Goal: Information Seeking & Learning: Learn about a topic

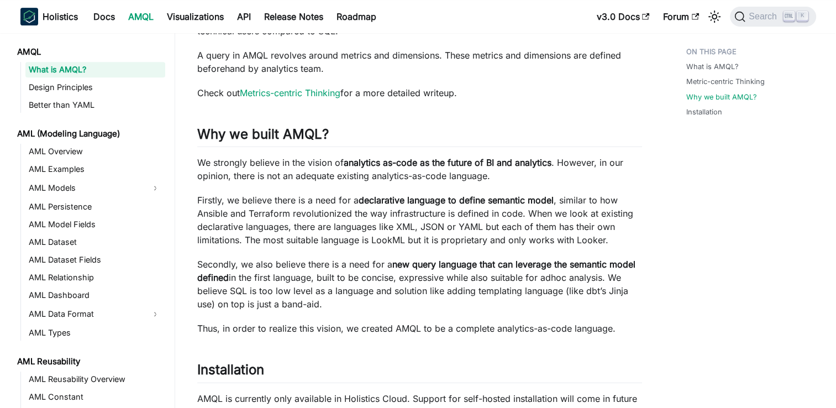
scroll to position [513, 0]
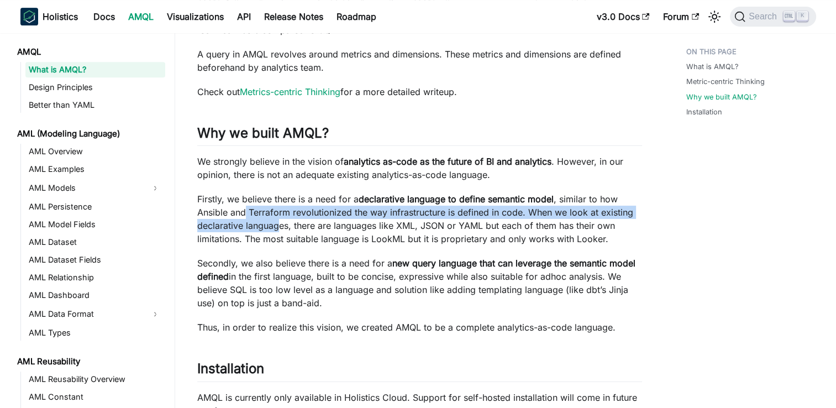
drag, startPoint x: 246, startPoint y: 201, endPoint x: 282, endPoint y: 218, distance: 39.1
click at [282, 218] on p "Firstly, we believe there is a need for a declarative language to define semant…" at bounding box center [419, 218] width 445 height 53
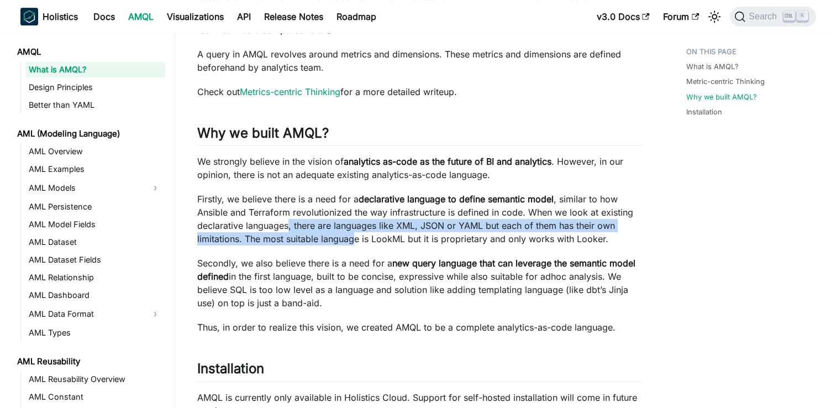
click at [287, 218] on p "Firstly, we believe there is a need for a declarative language to define semant…" at bounding box center [419, 218] width 445 height 53
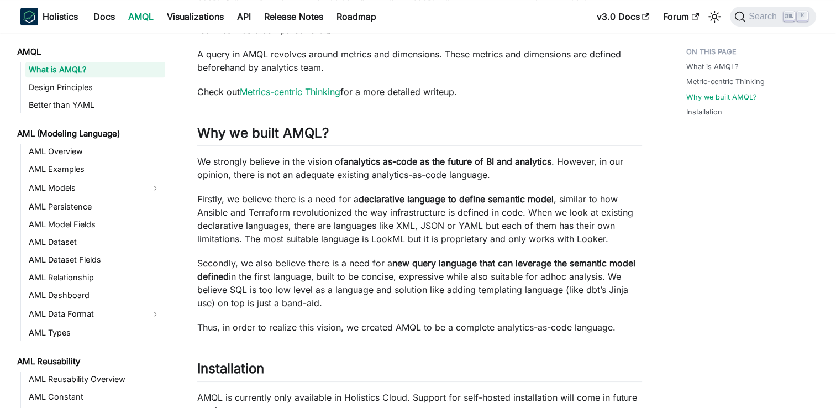
drag, startPoint x: 287, startPoint y: 218, endPoint x: 229, endPoint y: 201, distance: 61.0
click at [229, 201] on p "Firstly, we believe there is a need for a declarative language to define semant…" at bounding box center [419, 218] width 445 height 53
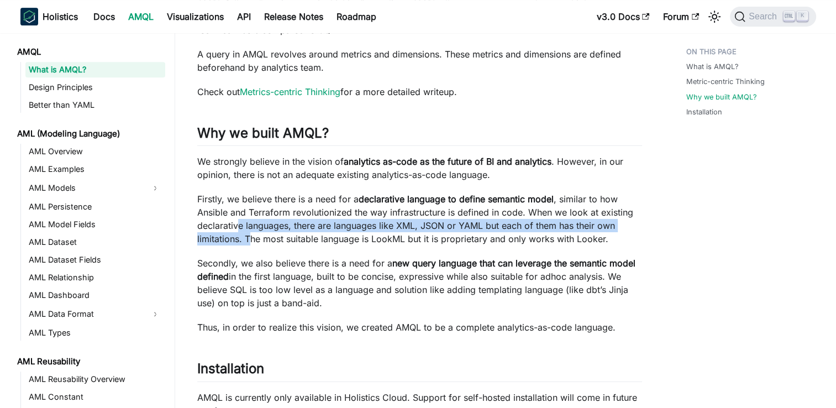
drag, startPoint x: 239, startPoint y: 216, endPoint x: 251, endPoint y: 220, distance: 12.8
click at [251, 220] on p "Firstly, we believe there is a need for a declarative language to define semant…" at bounding box center [419, 218] width 445 height 53
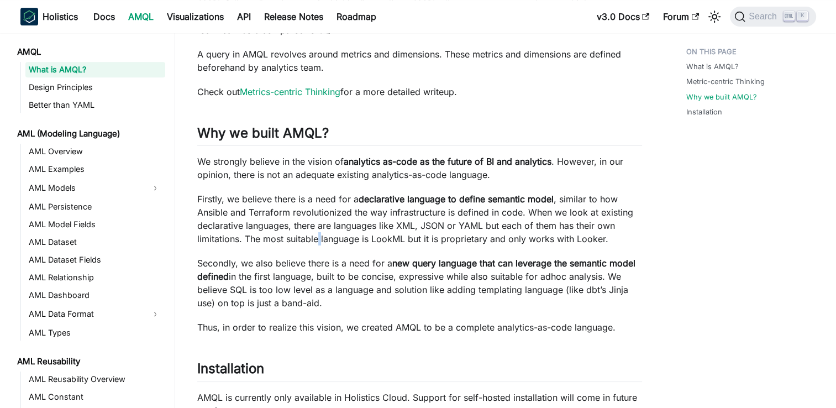
drag, startPoint x: 251, startPoint y: 220, endPoint x: 320, endPoint y: 227, distance: 68.9
click at [320, 227] on p "Firstly, we believe there is a need for a declarative language to define semant…" at bounding box center [419, 218] width 445 height 53
click at [350, 220] on p "Firstly, we believe there is a need for a declarative language to define semant…" at bounding box center [419, 218] width 445 height 53
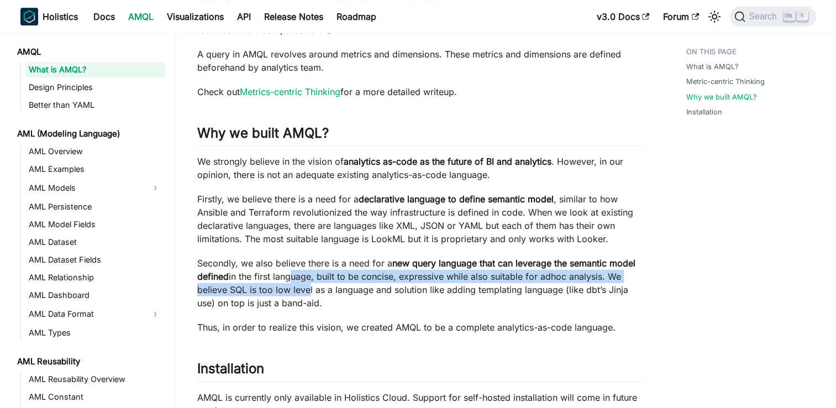
drag, startPoint x: 287, startPoint y: 261, endPoint x: 305, endPoint y: 280, distance: 26.2
click at [305, 280] on p "Secondly, we also believe there is a need for a new query language that can lev…" at bounding box center [419, 282] width 445 height 53
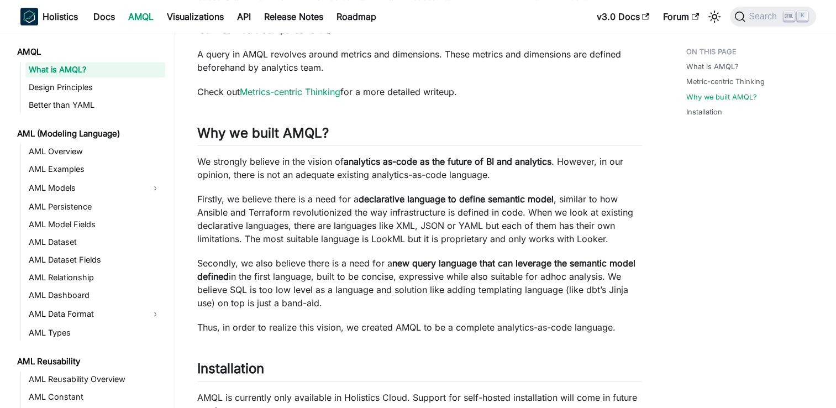
drag, startPoint x: 305, startPoint y: 280, endPoint x: 363, endPoint y: 306, distance: 63.6
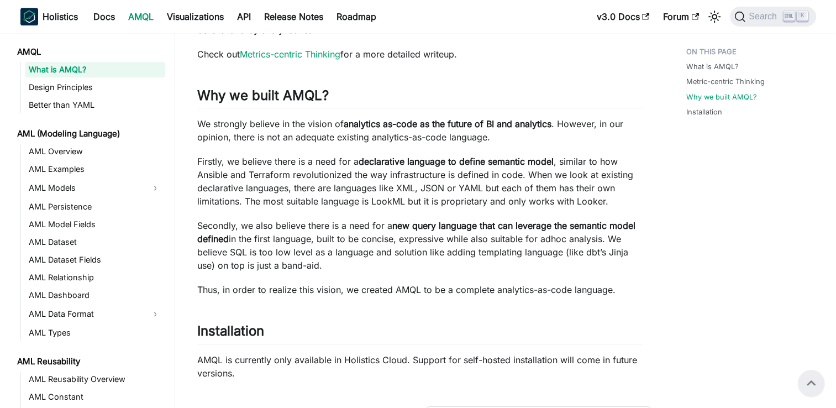
scroll to position [549, 0]
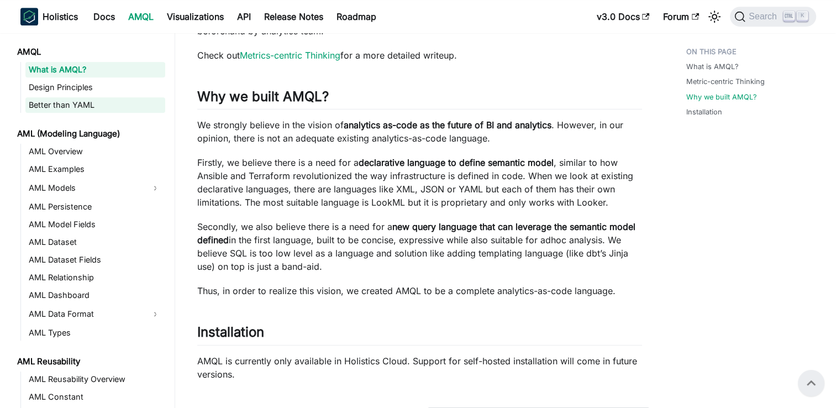
click at [114, 101] on link "Better than YAML" at bounding box center [95, 104] width 140 height 15
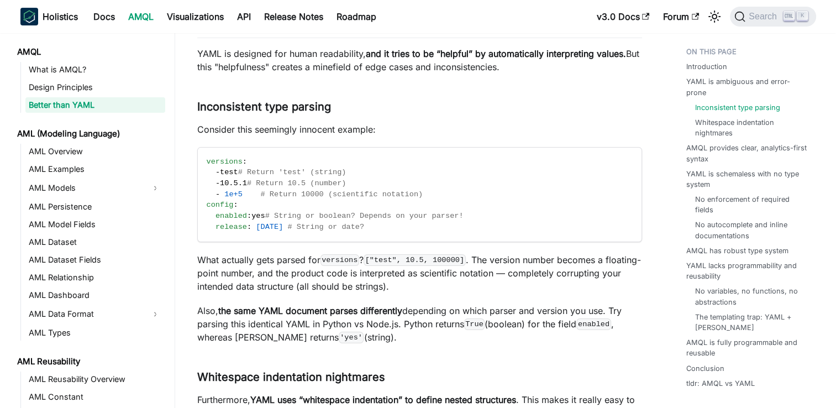
scroll to position [276, 0]
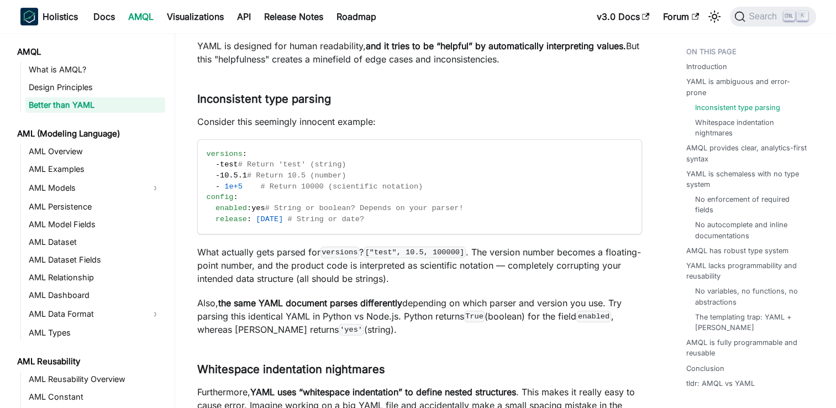
drag, startPoint x: 493, startPoint y: 254, endPoint x: 492, endPoint y: 277, distance: 23.8
click at [492, 277] on p "What actually gets parsed for versions ? ["test", 10.5, 100000] . The version n…" at bounding box center [419, 265] width 445 height 40
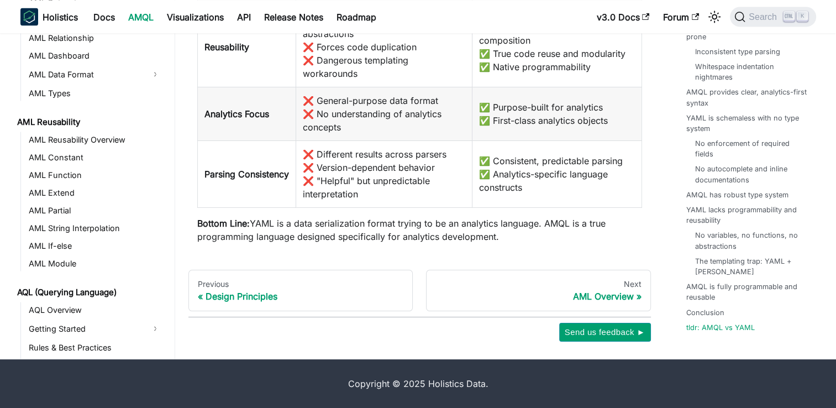
scroll to position [0, 0]
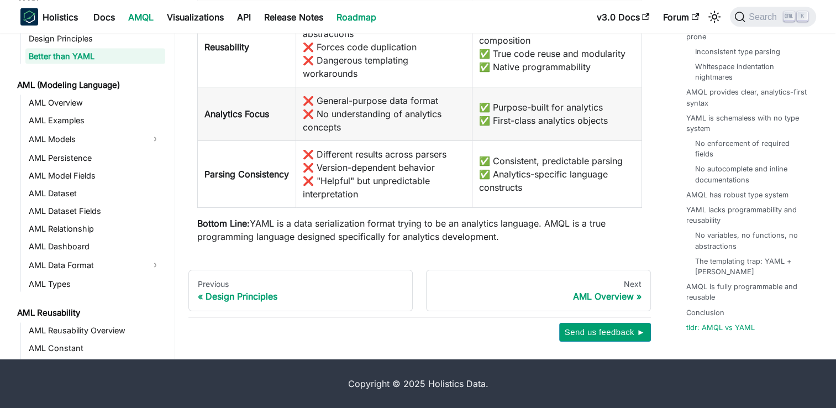
click at [356, 23] on link "Roadmap" at bounding box center [356, 17] width 53 height 18
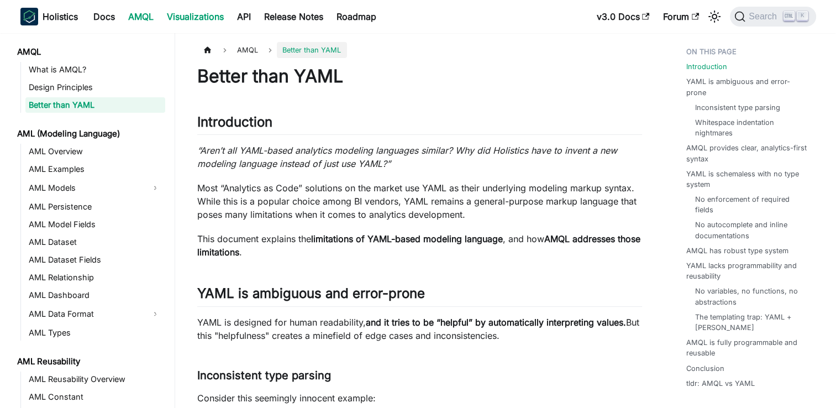
click at [183, 12] on link "Visualizations" at bounding box center [195, 17] width 70 height 18
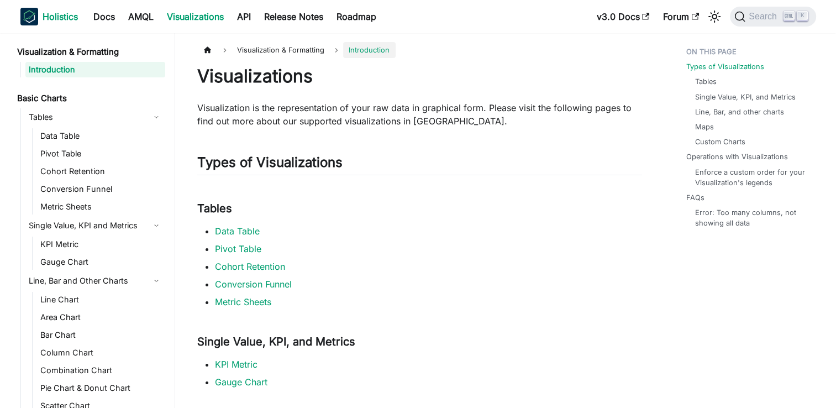
click at [60, 18] on b "Holistics" at bounding box center [60, 16] width 35 height 13
